Goal: Check status: Check status

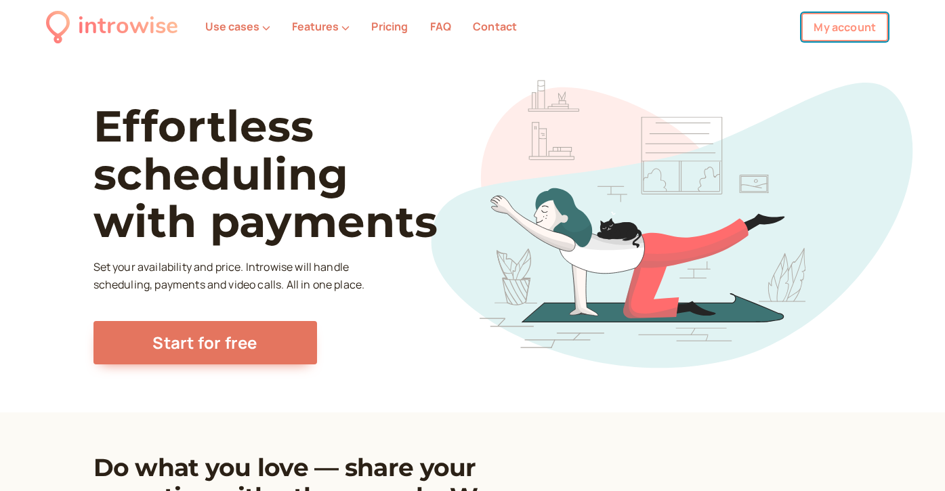
click at [830, 24] on link "My account" at bounding box center [844, 27] width 87 height 28
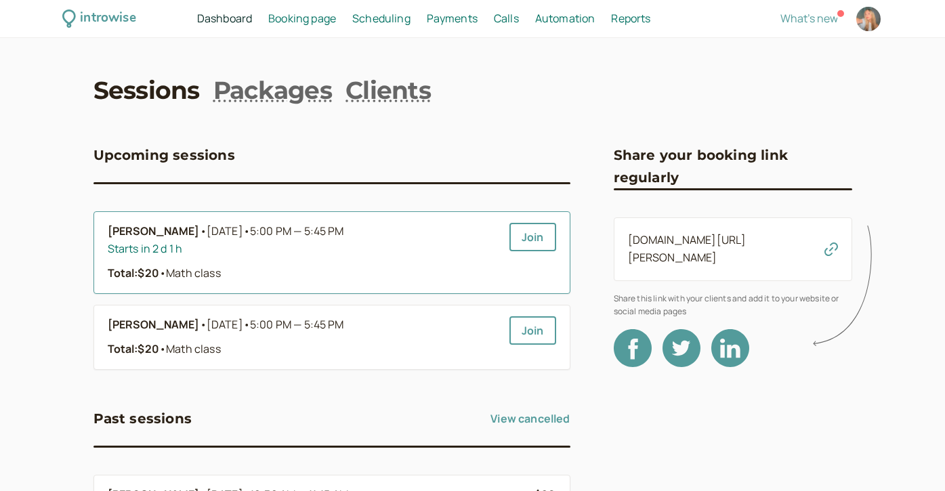
click at [324, 255] on div "Starts in 2 d 1 h" at bounding box center [303, 249] width 391 height 18
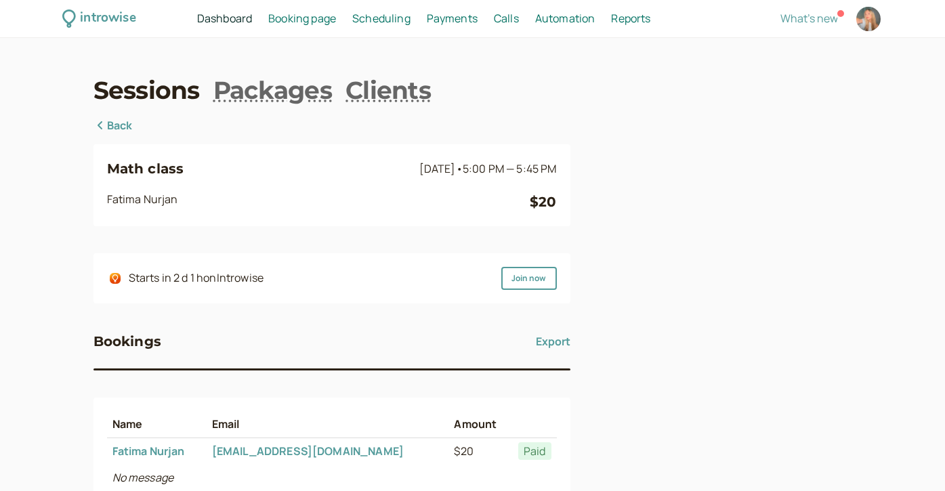
click at [135, 123] on div "Math class [DATE] • 5:00 PM — 5:45 PM [PERSON_NAME] $20 Starts in 2 d 1 h on In…" at bounding box center [331, 371] width 477 height 509
click at [121, 123] on link "Back" at bounding box center [112, 126] width 39 height 18
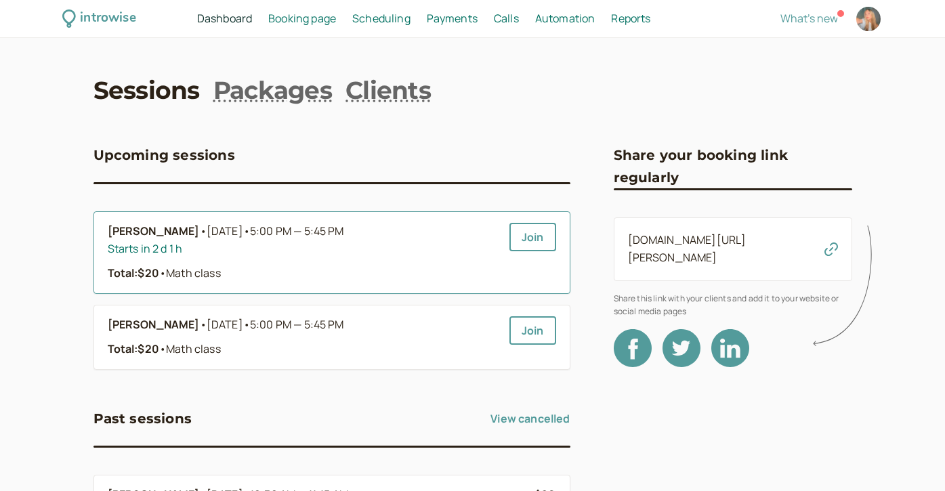
click at [165, 253] on div "Starts in 2 d 1 h" at bounding box center [303, 249] width 391 height 18
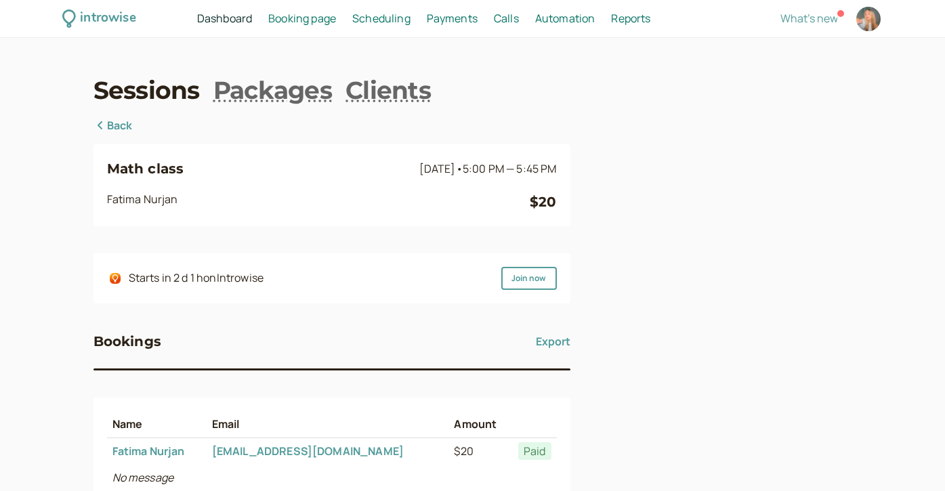
click at [104, 124] on icon at bounding box center [100, 125] width 14 height 11
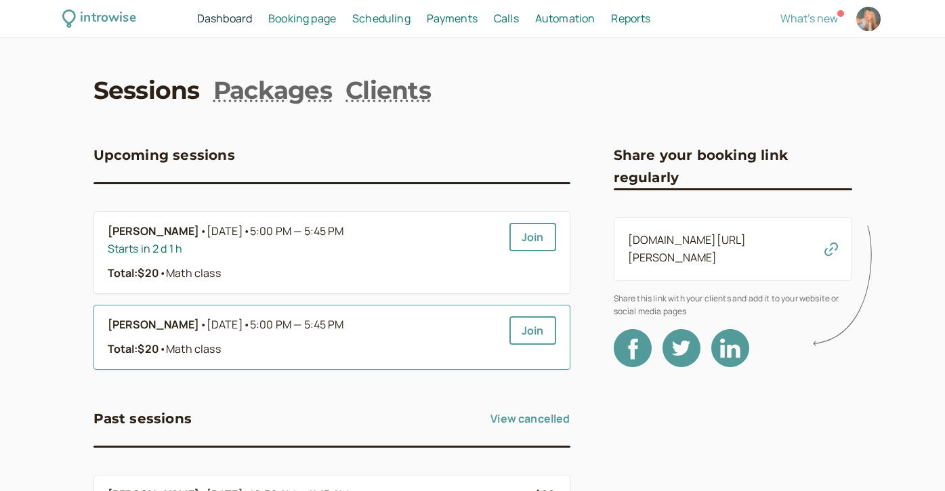
click at [172, 316] on b "[PERSON_NAME]" at bounding box center [154, 325] width 92 height 18
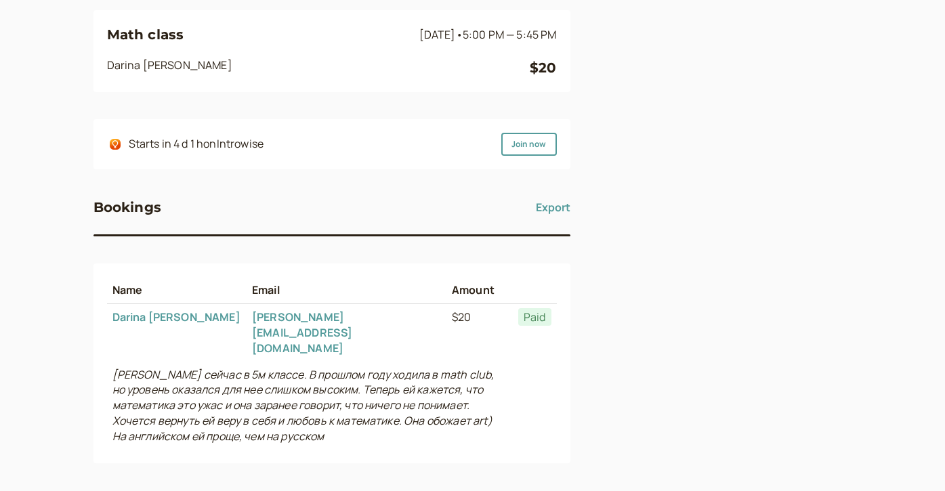
scroll to position [136, 0]
